Goal: Task Accomplishment & Management: Complete application form

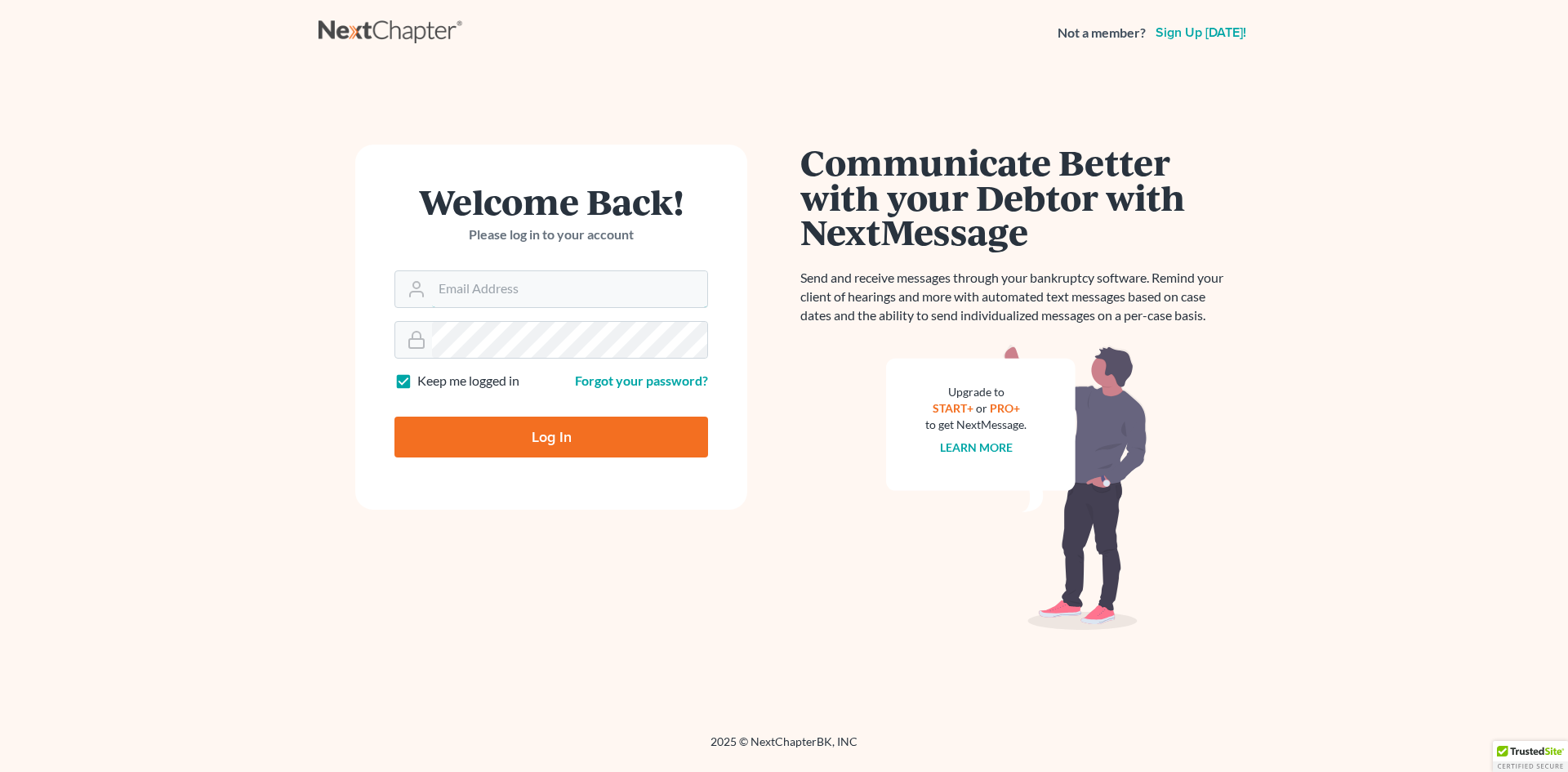
type input "[EMAIL_ADDRESS][DOMAIN_NAME]"
drag, startPoint x: 558, startPoint y: 440, endPoint x: 553, endPoint y: 408, distance: 32.4
click at [558, 435] on input "Log In" at bounding box center [550, 437] width 313 height 41
type input "Thinking..."
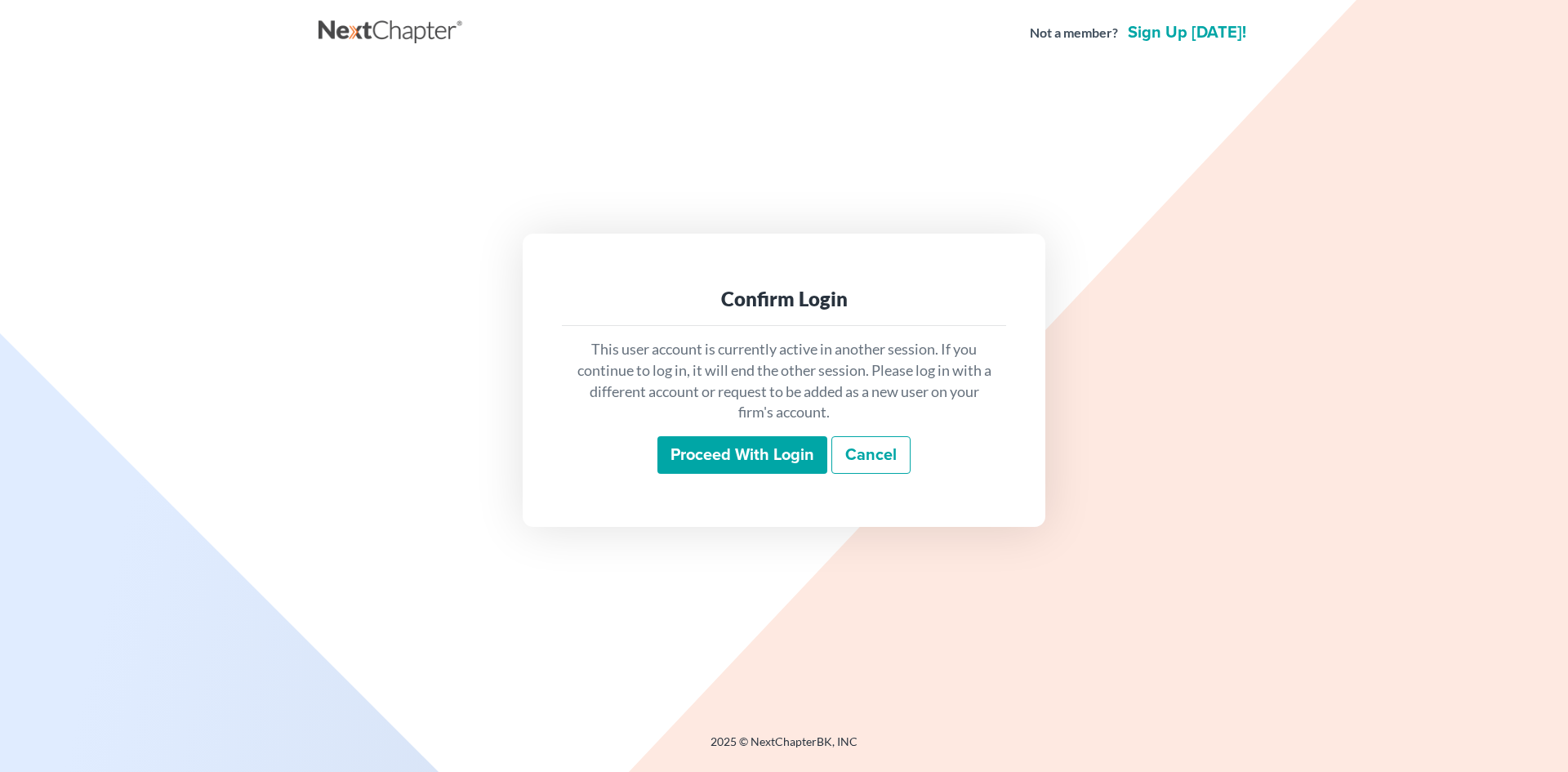
click at [739, 449] on input "Proceed with login" at bounding box center [742, 455] width 170 height 38
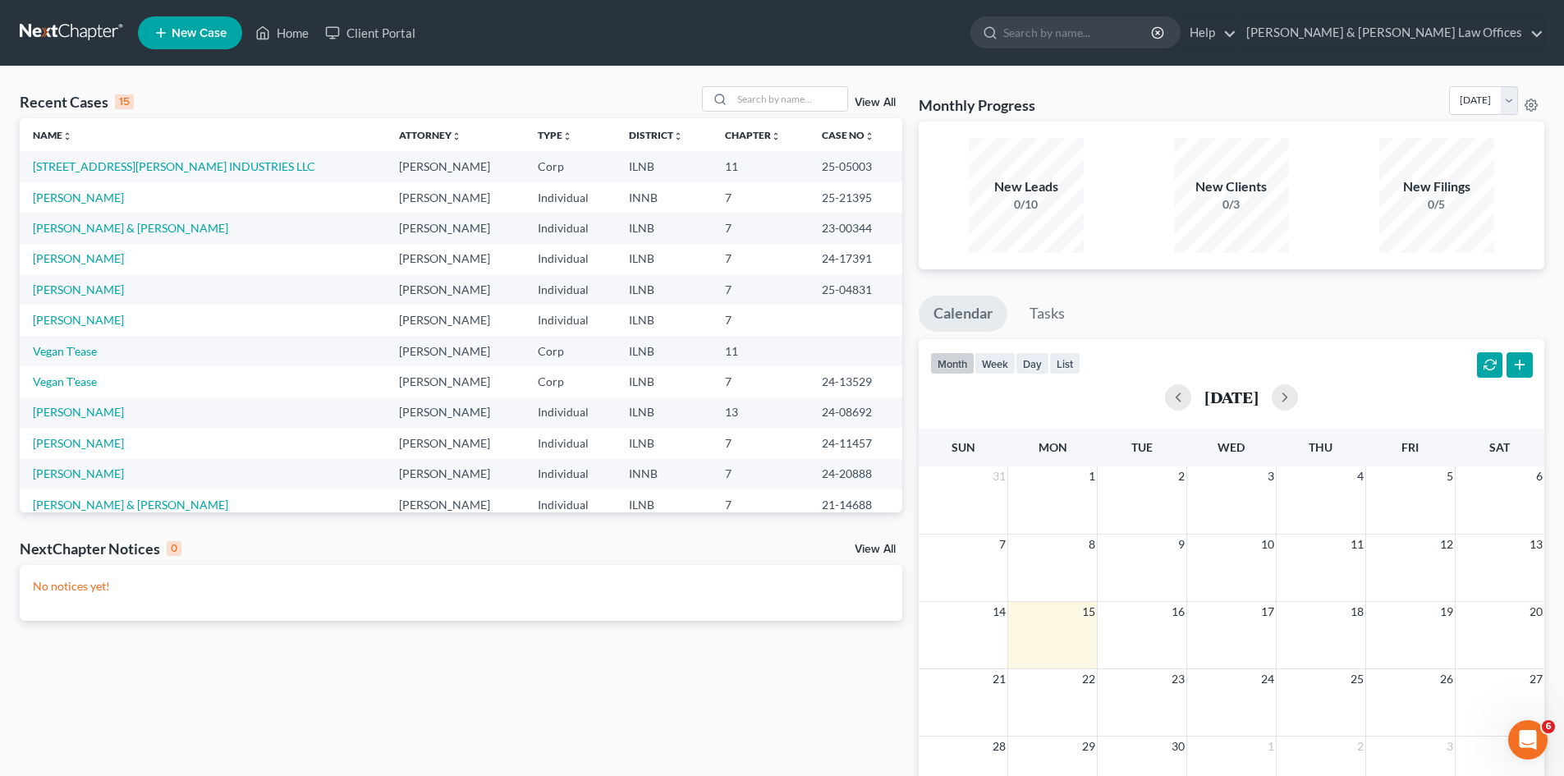
click at [181, 38] on span "New Case" at bounding box center [199, 33] width 55 height 12
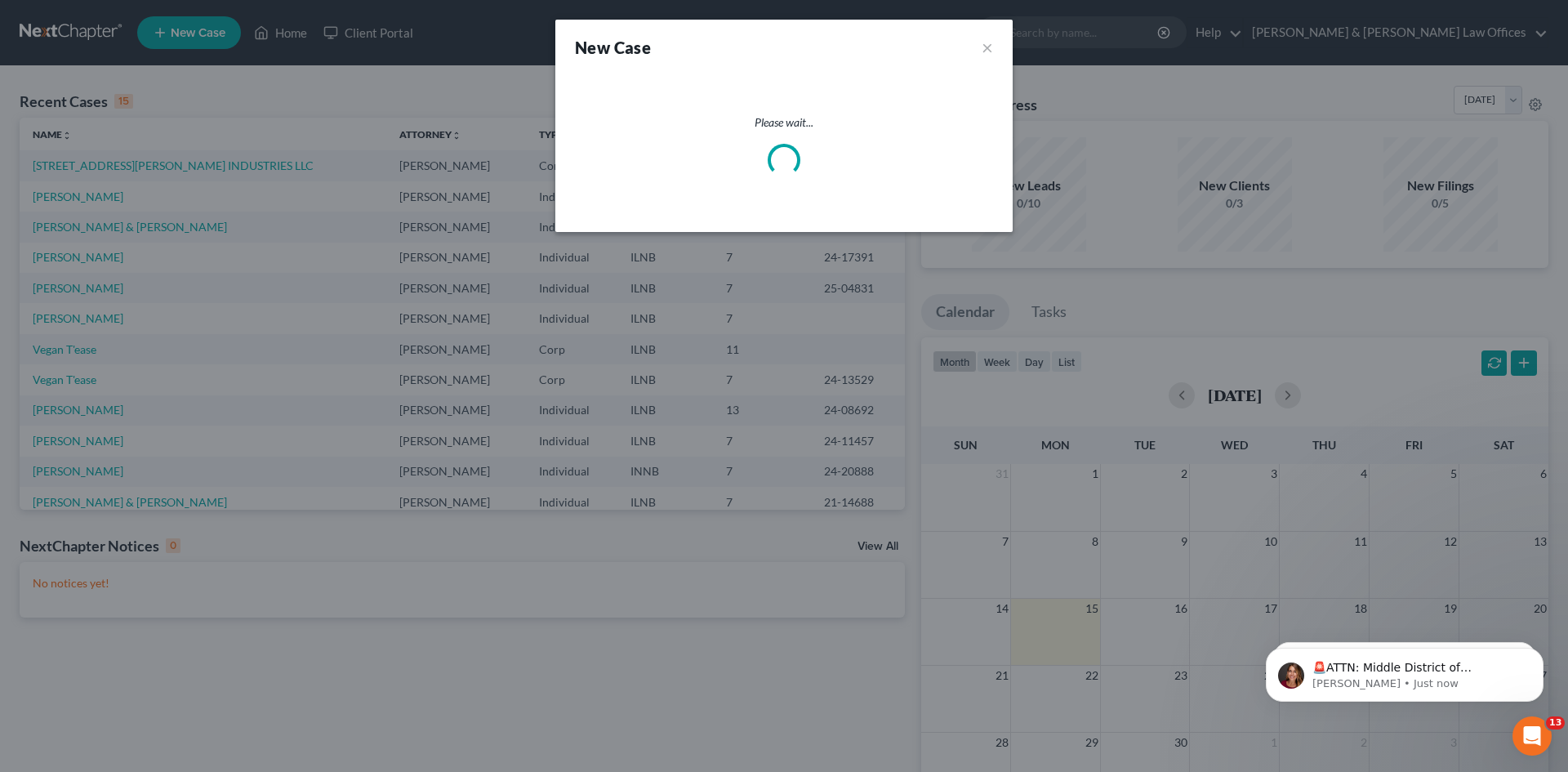
select select "25"
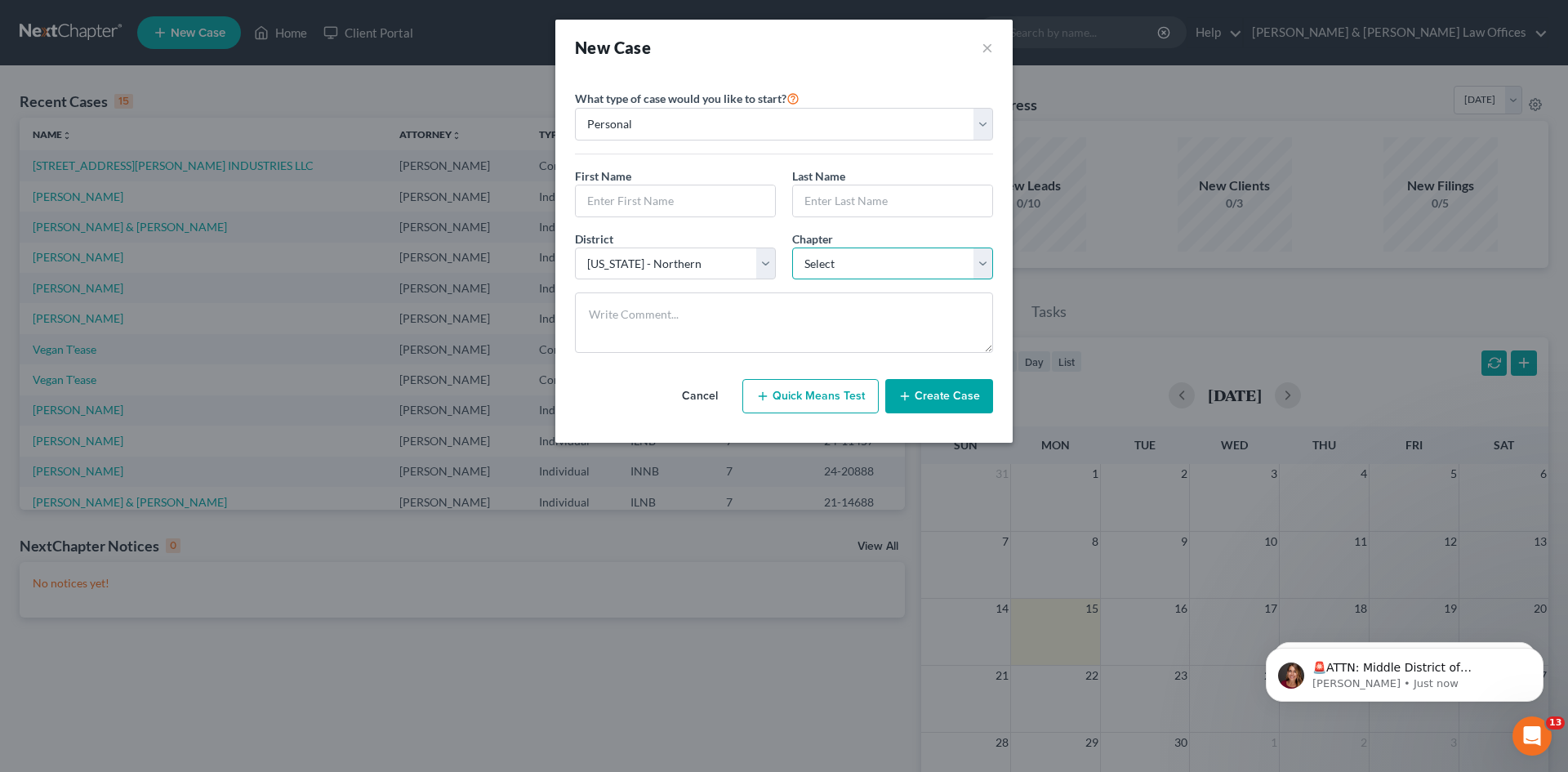
click at [836, 267] on select "Select 7 11 12 13" at bounding box center [892, 264] width 201 height 33
select select "0"
click at [792, 248] on select "Select 7 11 12 13" at bounding box center [892, 264] width 201 height 33
click at [665, 199] on input "text" at bounding box center [676, 200] width 199 height 31
click at [666, 123] on select "Personal Business" at bounding box center [784, 123] width 418 height 33
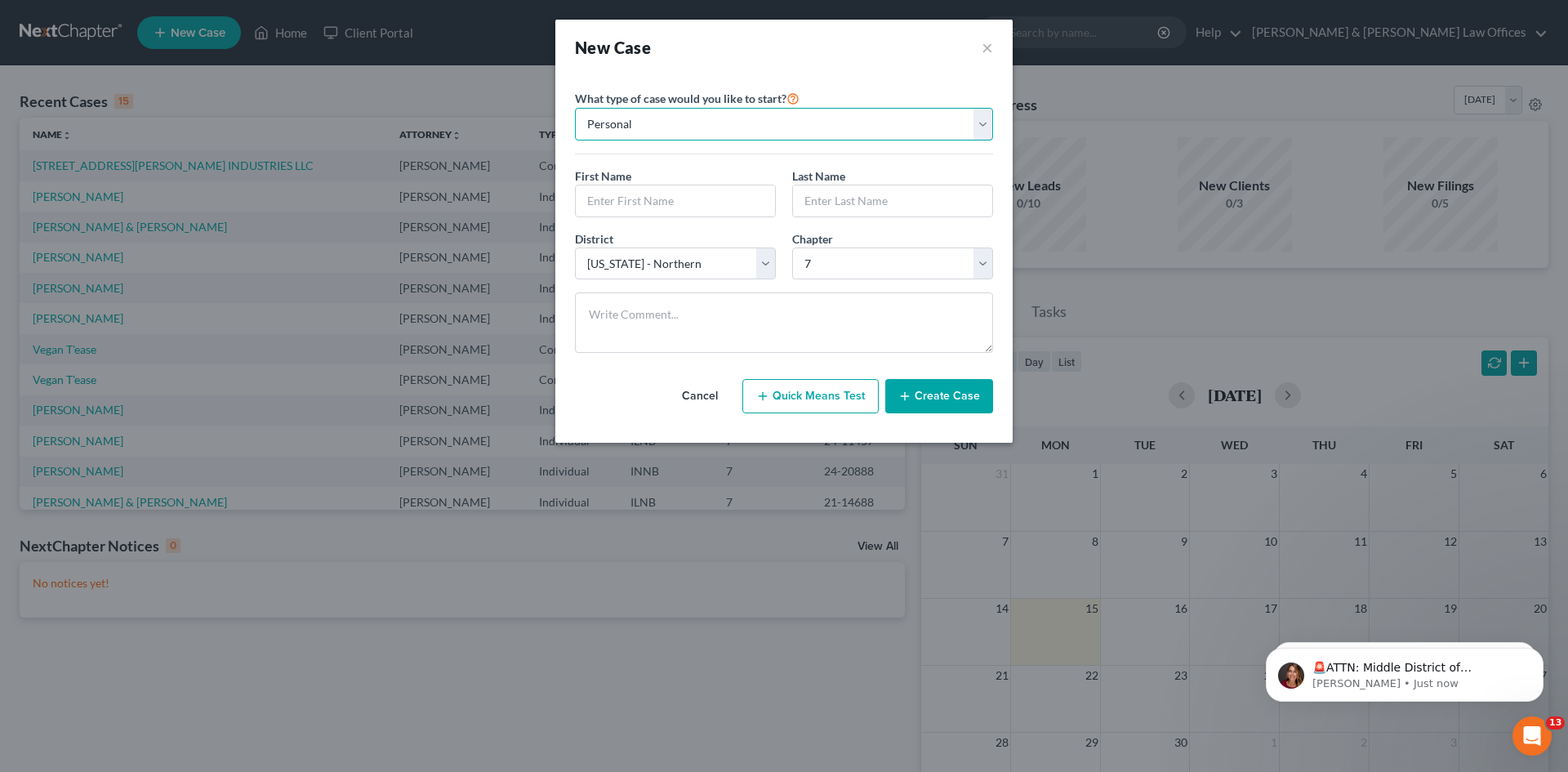
select select "1"
click at [575, 107] on select "Personal Business" at bounding box center [784, 123] width 418 height 33
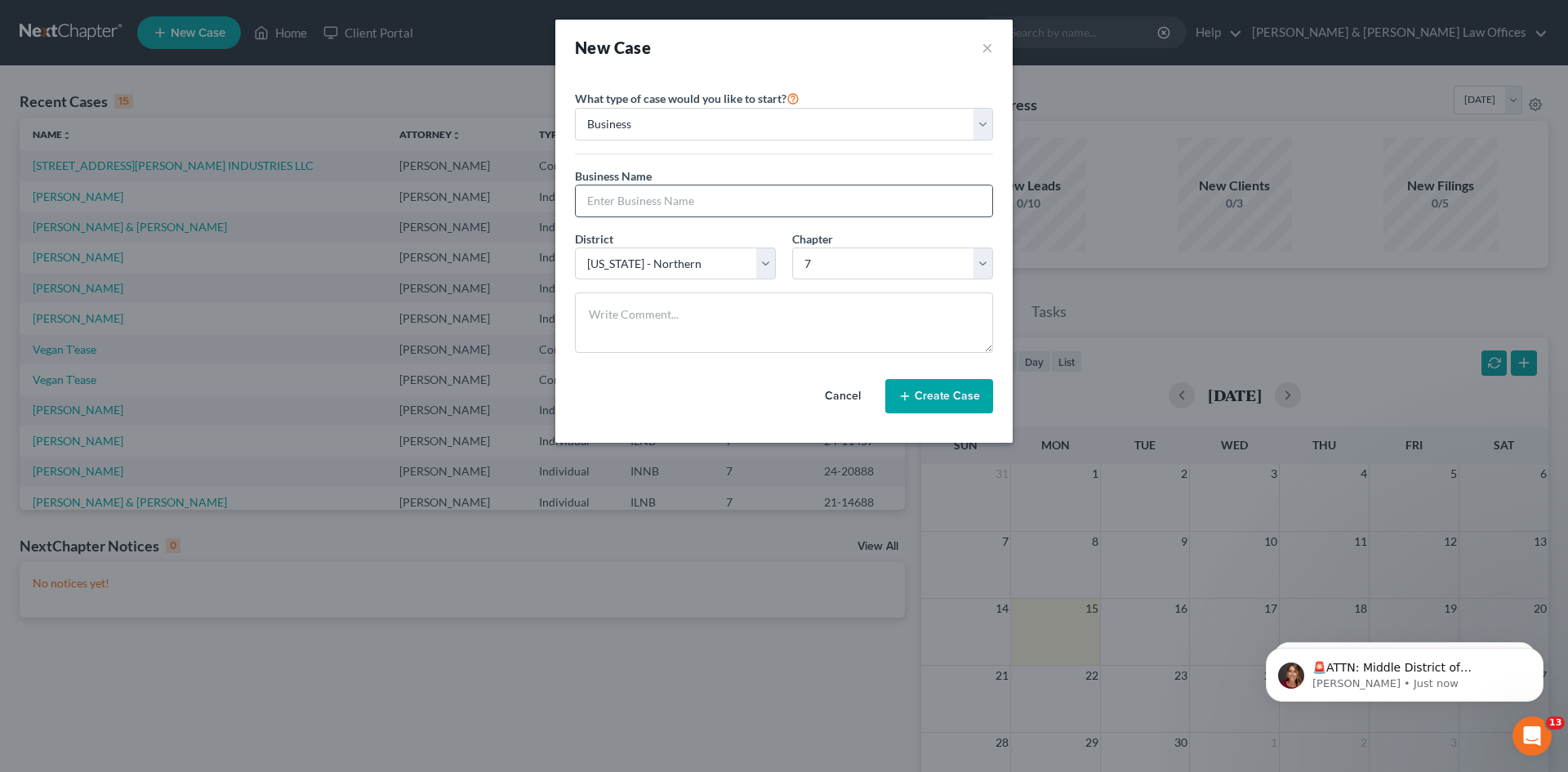
click at [611, 203] on input "text" at bounding box center [784, 200] width 417 height 31
paste input "JL Harris Transportation, Inc."
type input "JL Harris Transportation, Inc."
click at [903, 394] on icon "button" at bounding box center [904, 396] width 13 height 13
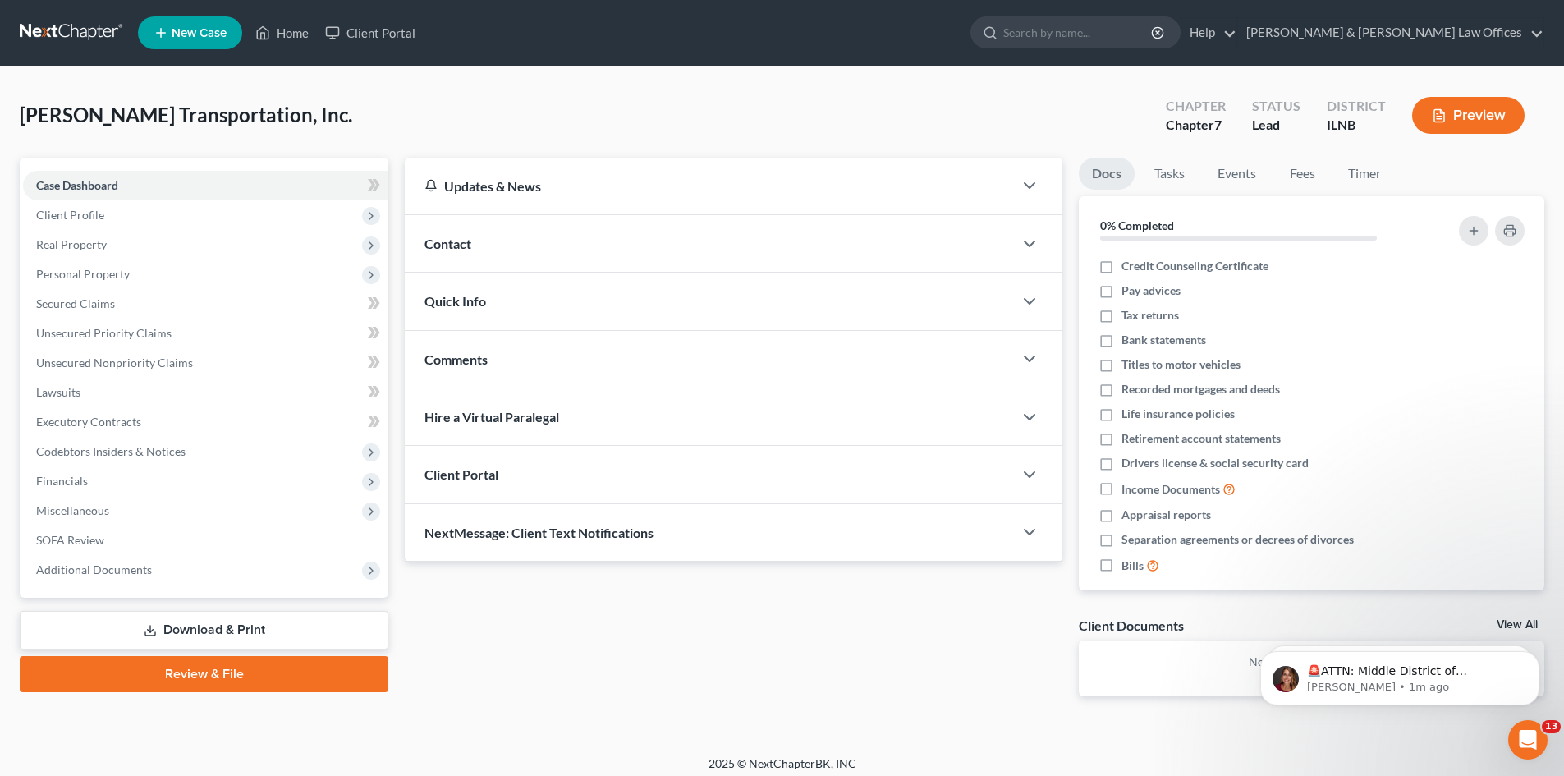
click at [642, 487] on div "Client Portal" at bounding box center [709, 474] width 608 height 57
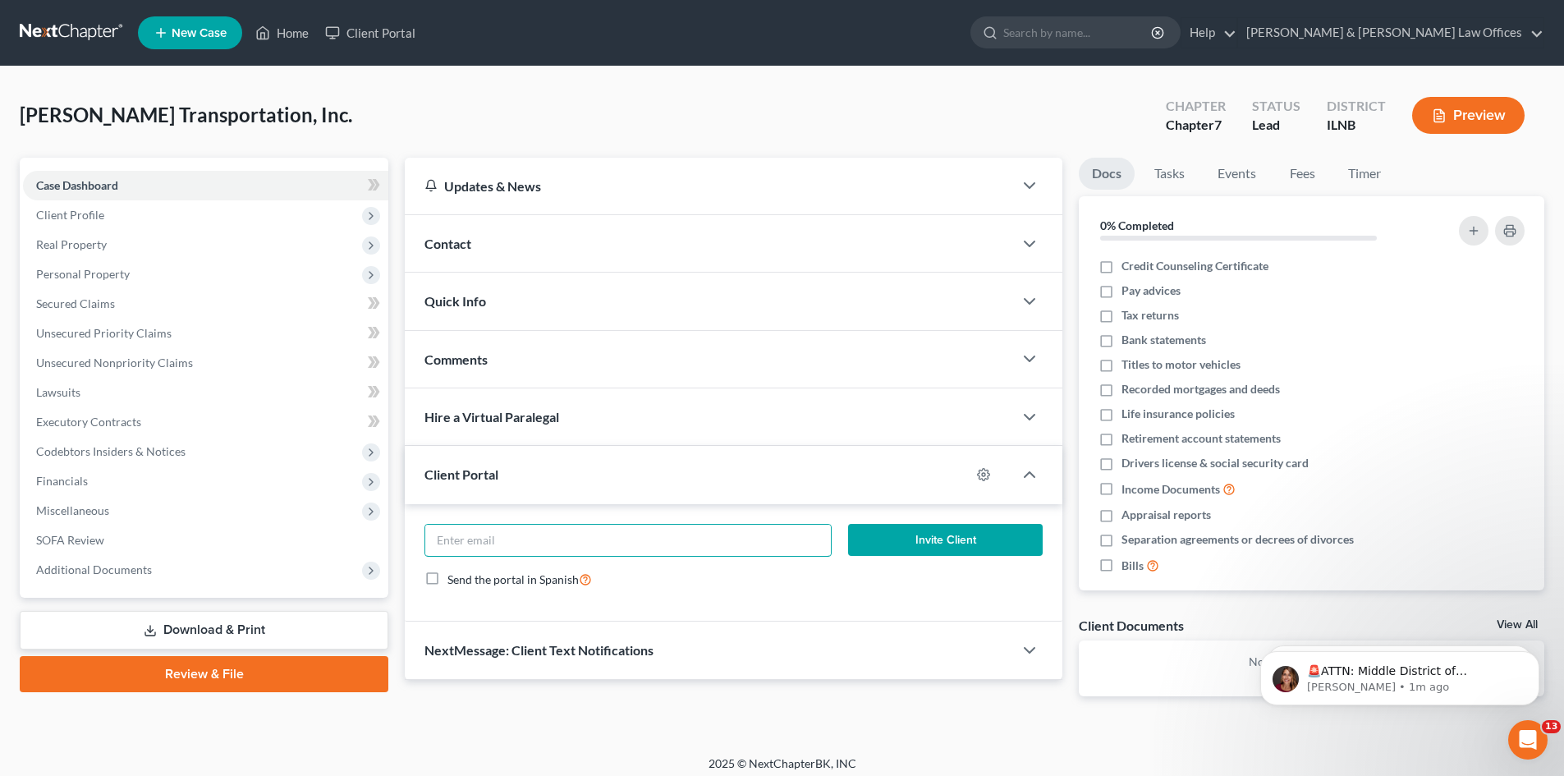
paste input "jlhtransportation@ameritech.net"
type input "jlhtransportation@ameritech.net"
click at [930, 537] on button "Invite Client" at bounding box center [945, 540] width 195 height 33
